Goal: Task Accomplishment & Management: Manage account settings

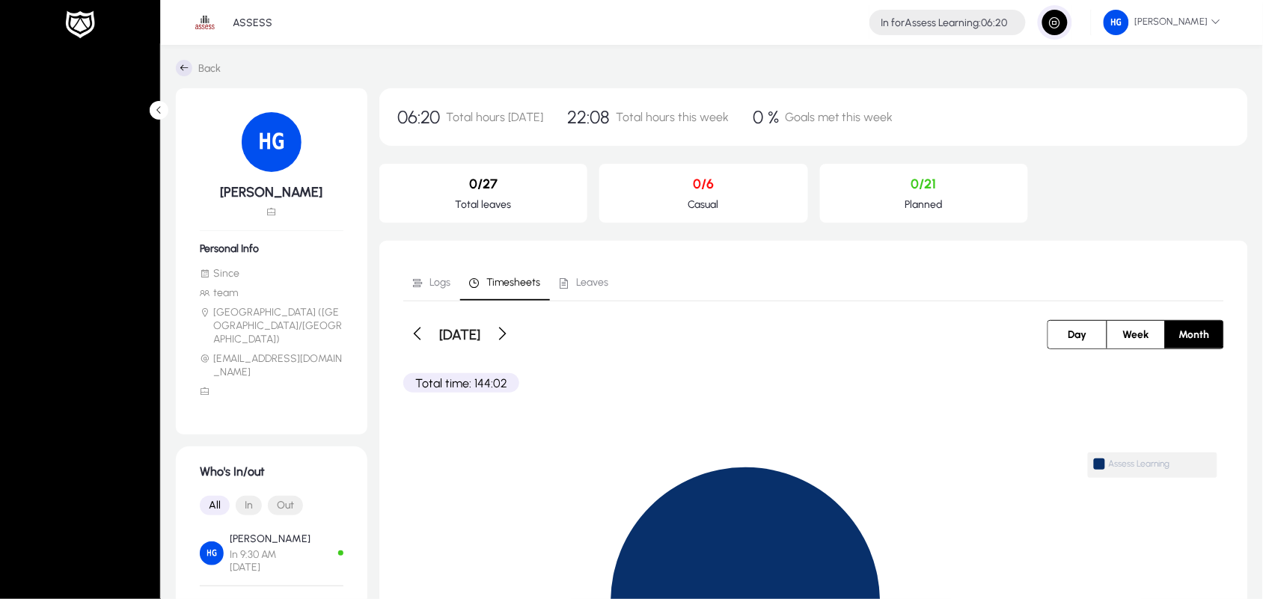
click at [1064, 20] on span "button" at bounding box center [1055, 22] width 30 height 30
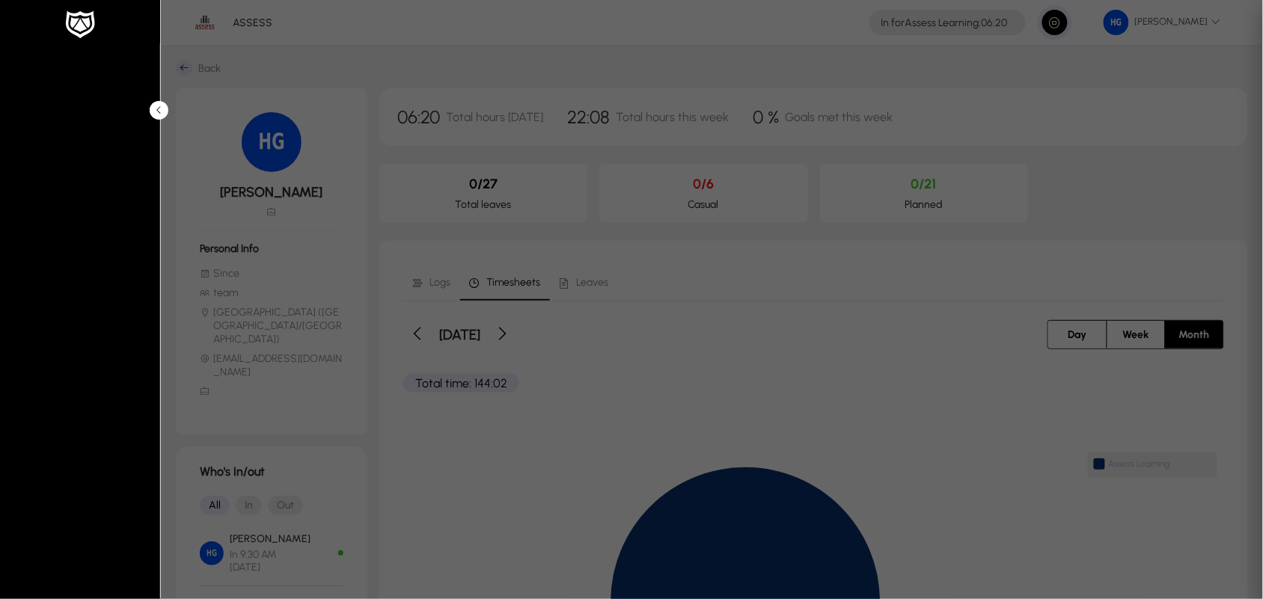
type input "*****"
type input "**********"
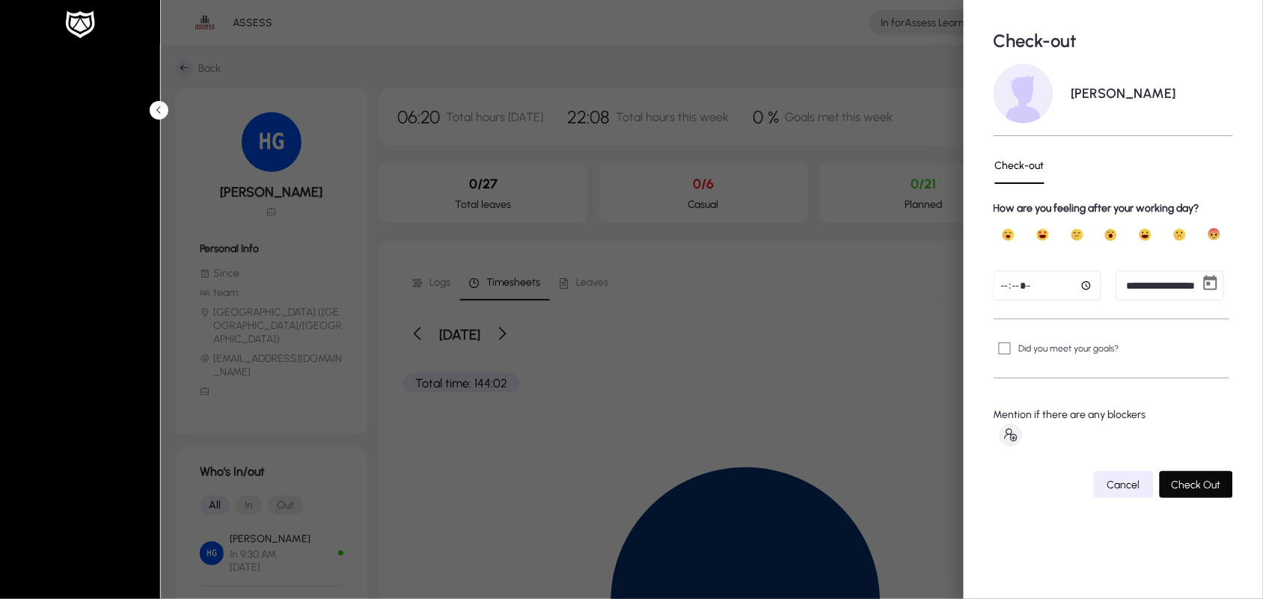
click at [1184, 491] on span "Check Out" at bounding box center [1196, 485] width 49 height 13
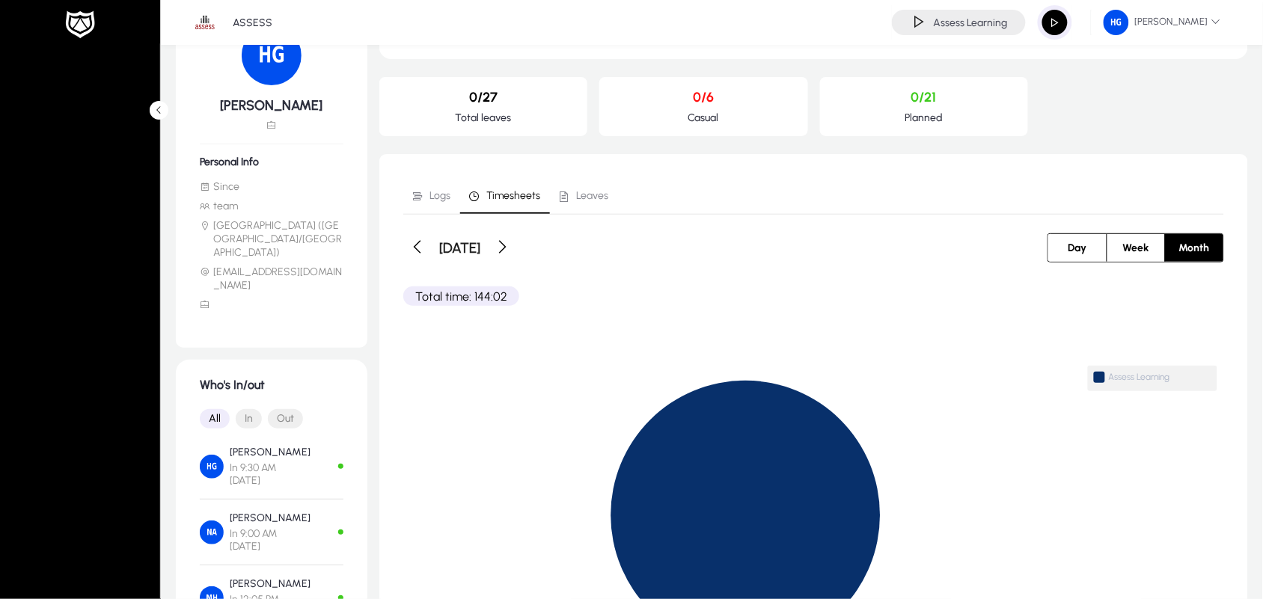
scroll to position [73, 0]
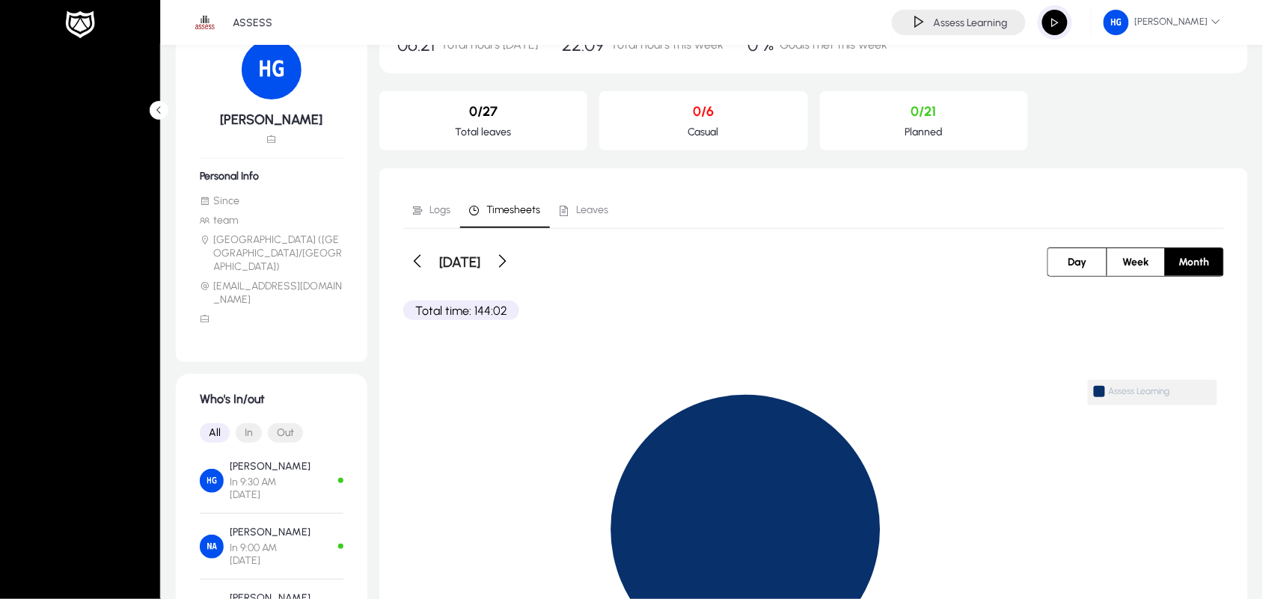
click at [1130, 257] on span "Week" at bounding box center [1136, 262] width 44 height 28
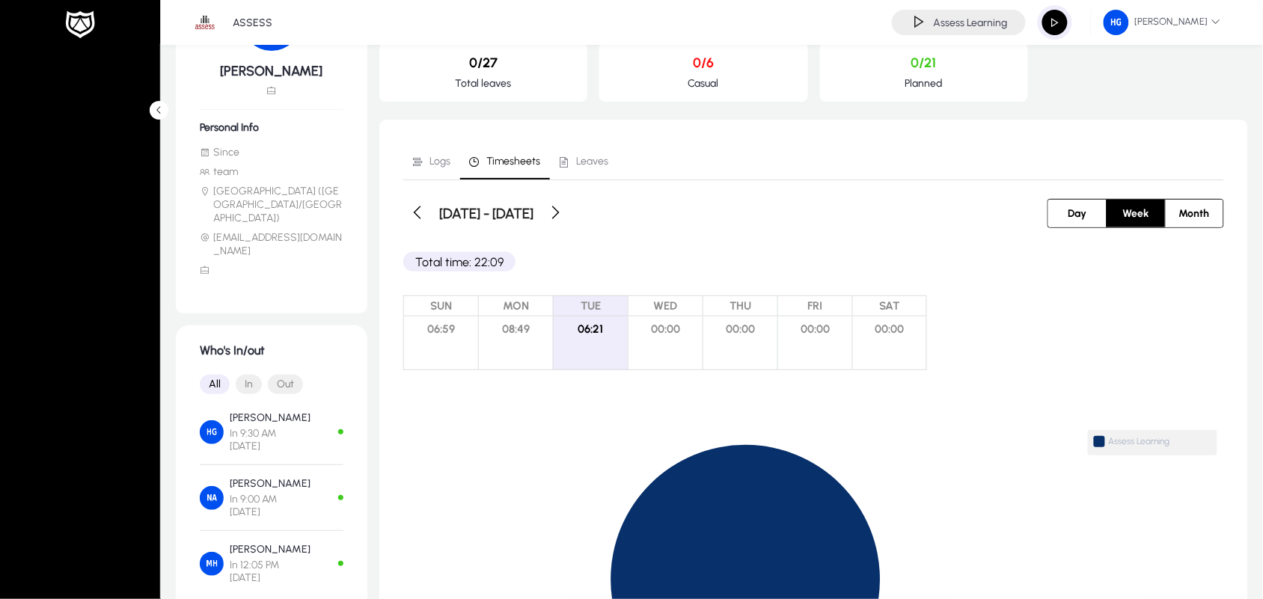
scroll to position [0, 0]
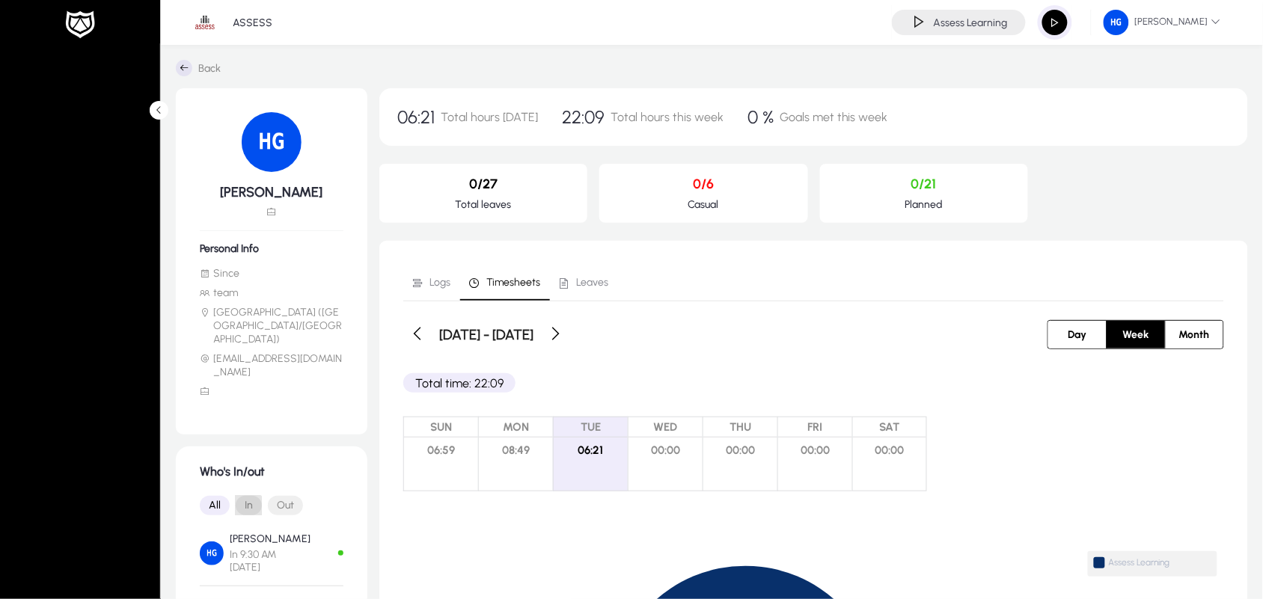
click at [247, 496] on span "In" at bounding box center [249, 505] width 26 height 19
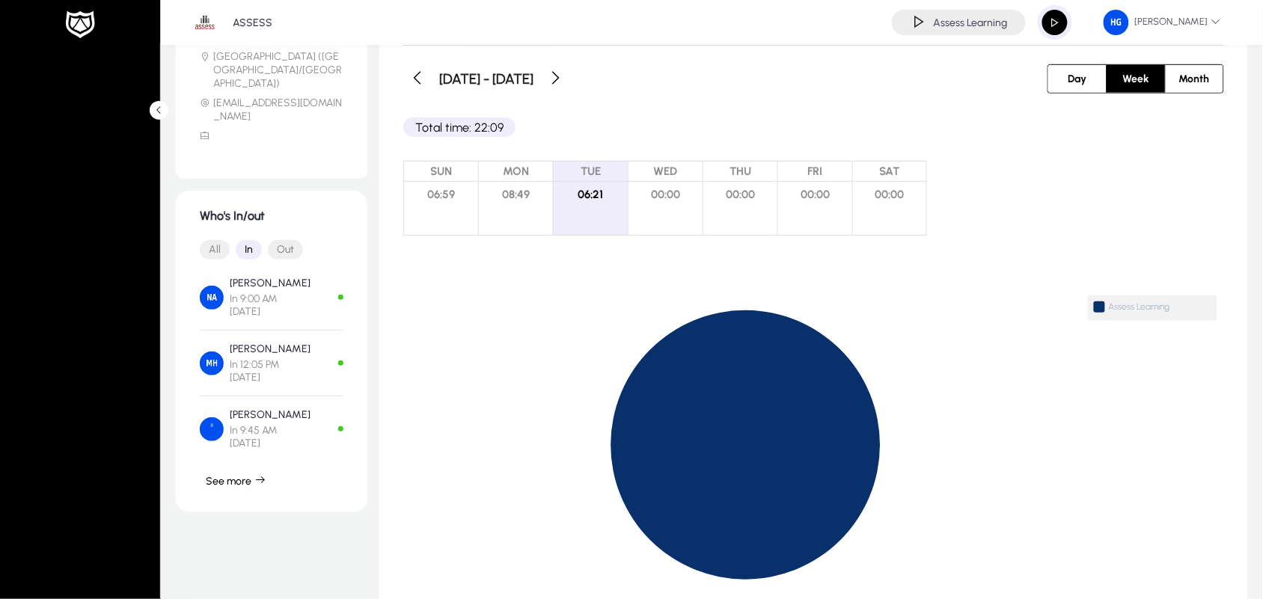
scroll to position [293, 0]
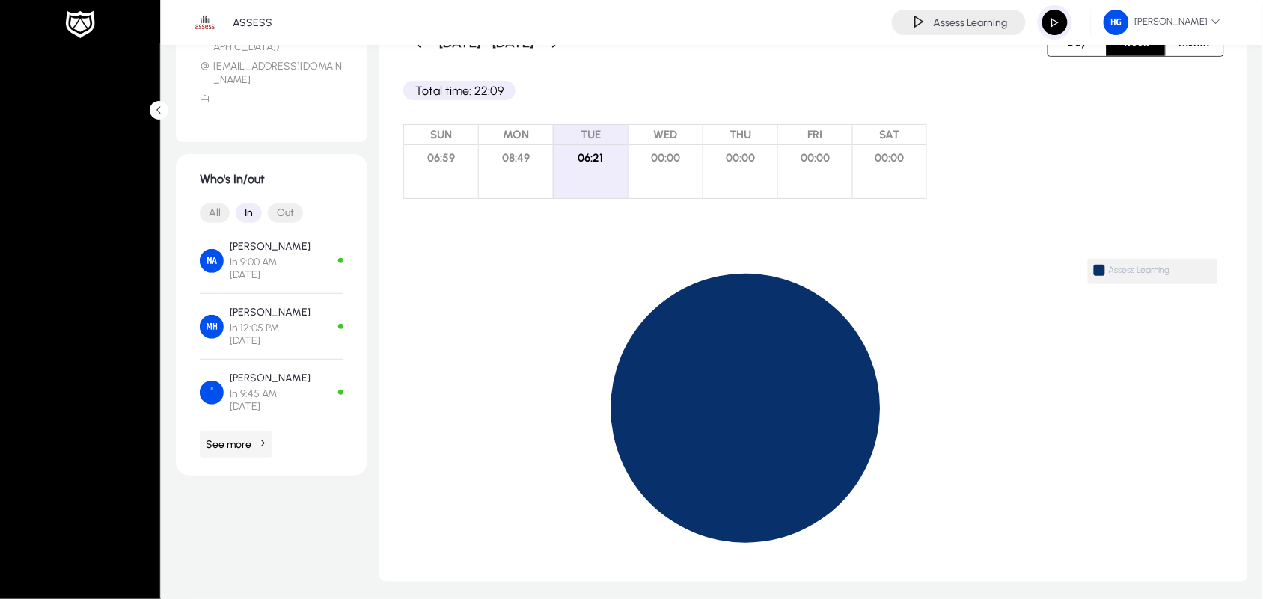
click at [263, 438] on icon "button" at bounding box center [260, 444] width 12 height 12
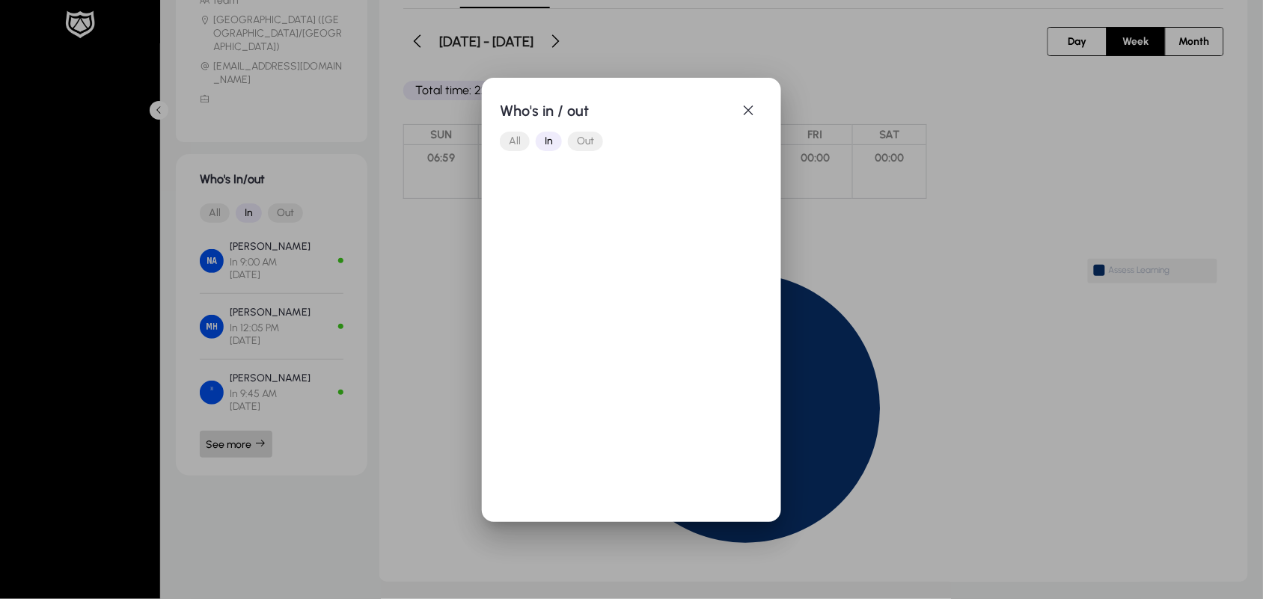
scroll to position [0, 0]
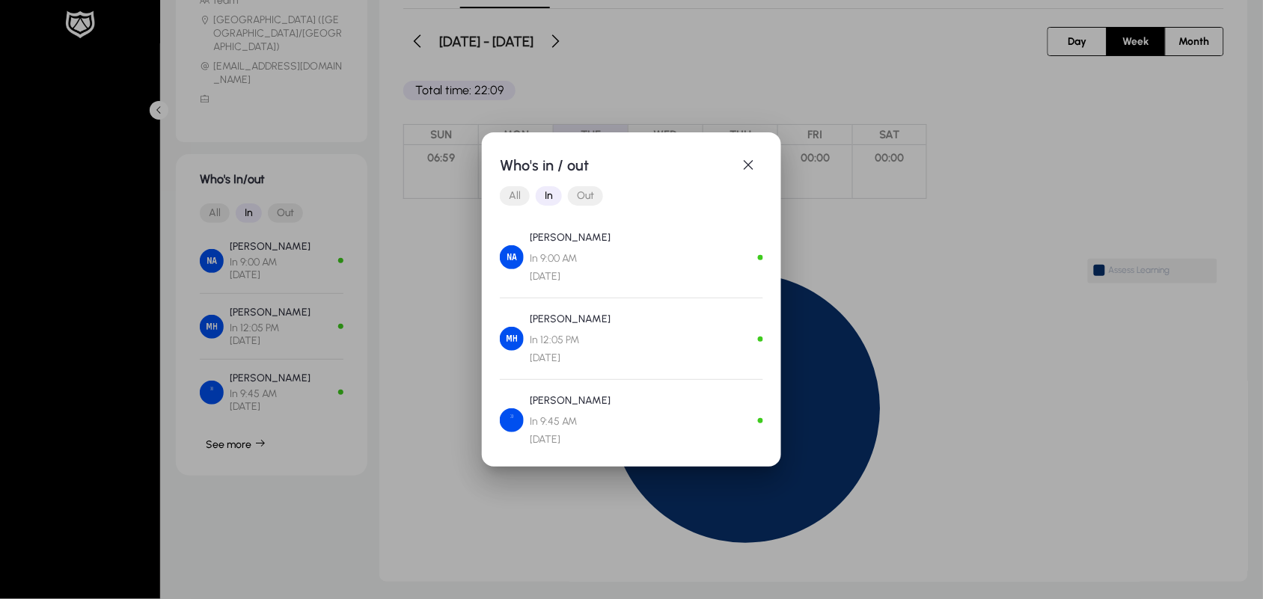
click at [584, 184] on mat-button-toggle-group "All In Out" at bounding box center [631, 196] width 263 height 30
click at [584, 189] on span "Out" at bounding box center [585, 195] width 35 height 19
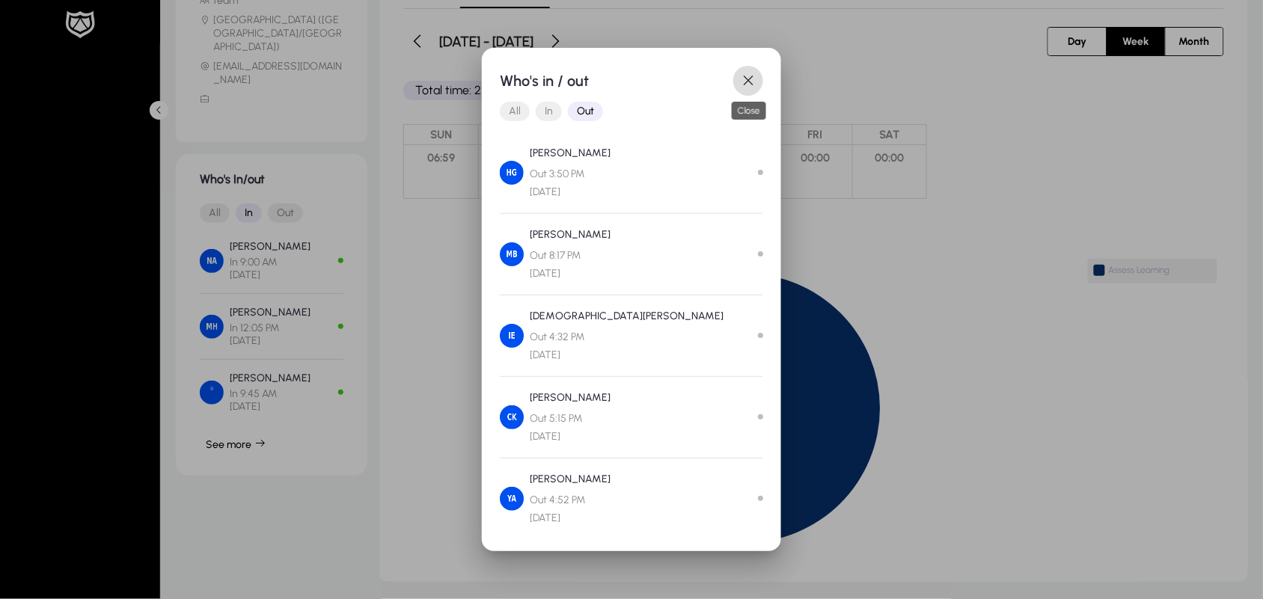
click at [750, 82] on span "button" at bounding box center [748, 81] width 30 height 30
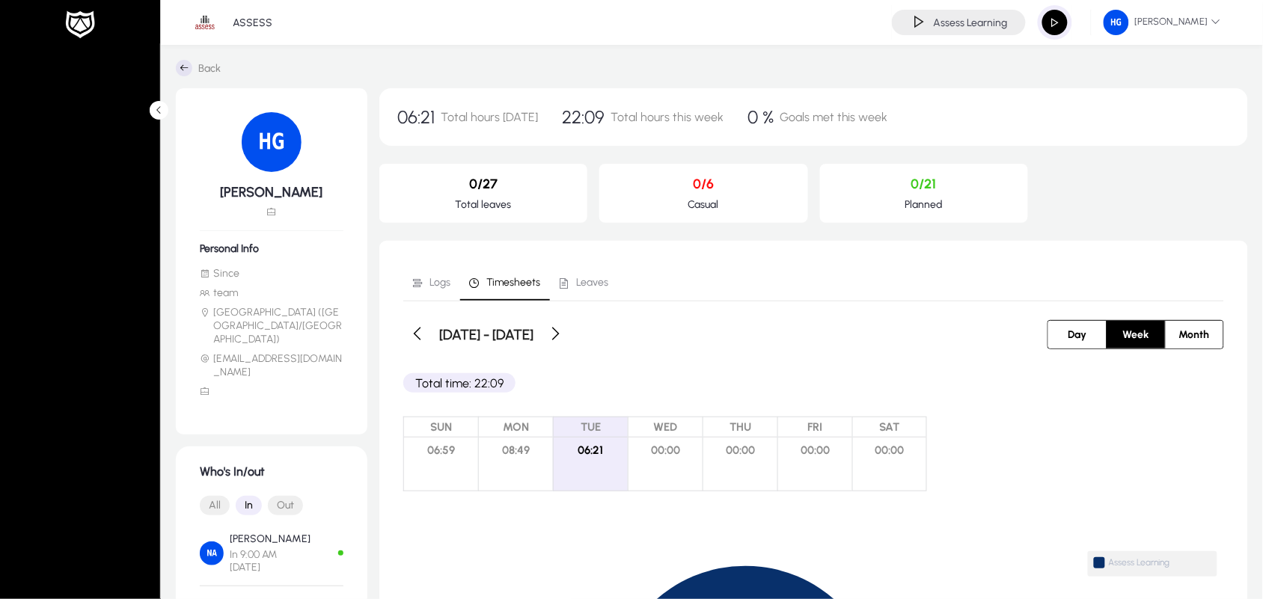
scroll to position [293, 0]
